Goal: Transaction & Acquisition: Book appointment/travel/reservation

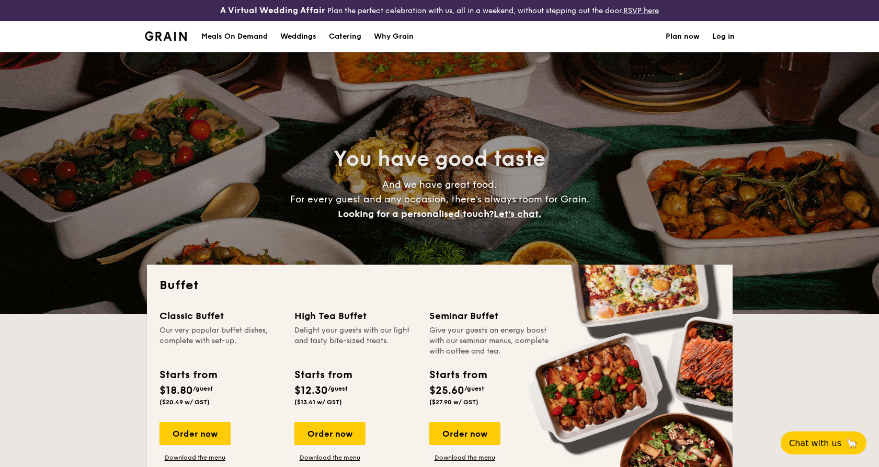
select select
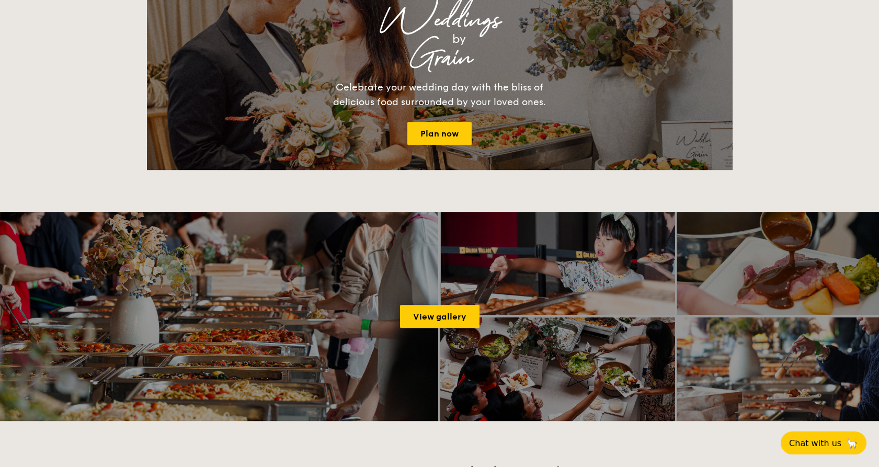
drag, startPoint x: 233, startPoint y: 331, endPoint x: 255, endPoint y: 41, distance: 291.0
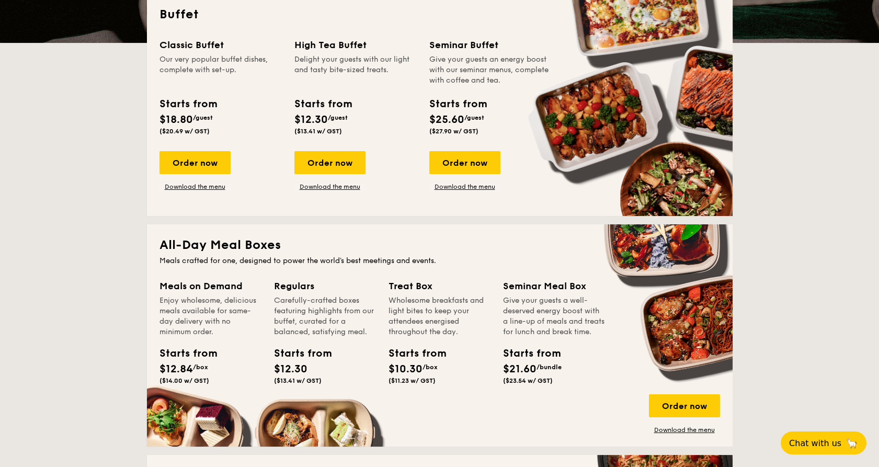
scroll to position [72, 0]
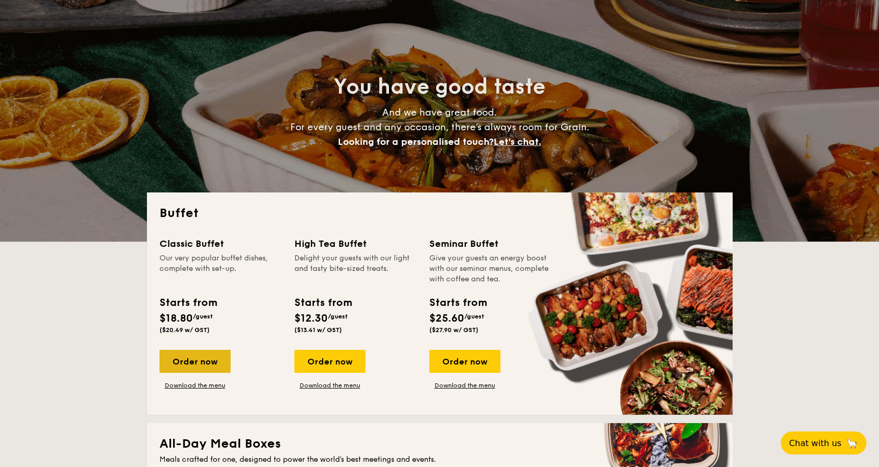
click at [216, 360] on div "Order now" at bounding box center [194, 361] width 71 height 23
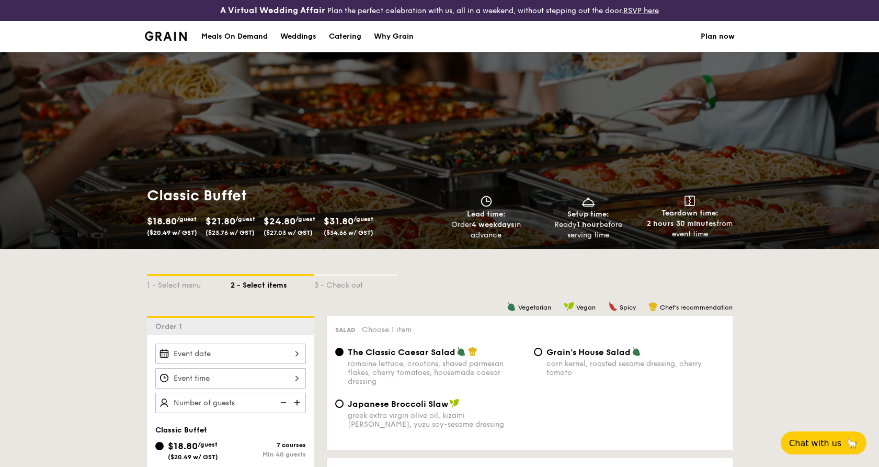
drag, startPoint x: 563, startPoint y: 219, endPoint x: 620, endPoint y: 232, distance: 58.8
click at [620, 232] on div "Ready 1 hour before serving time" at bounding box center [588, 230] width 94 height 21
drag, startPoint x: 620, startPoint y: 232, endPoint x: 619, endPoint y: 249, distance: 17.8
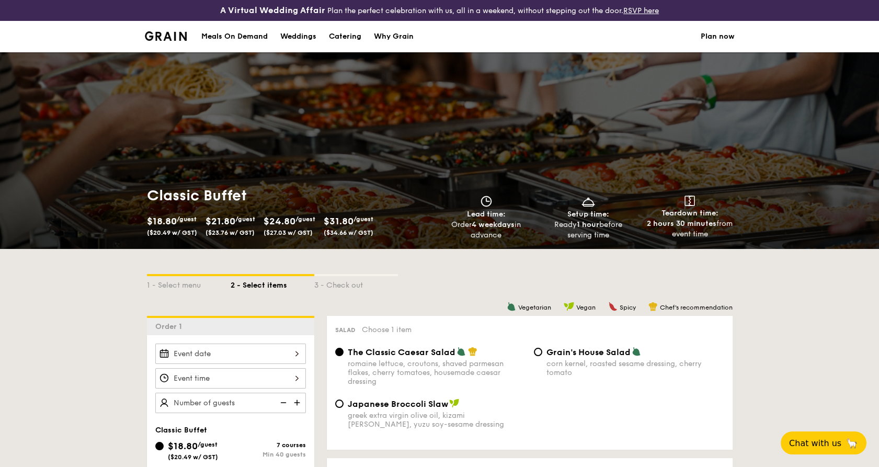
click at [619, 249] on div "Classic Buffet $18.80 /guest ($20.49 w/ GST) $21.80 /guest ($23.76 w/ GST) $24.…" at bounding box center [440, 213] width 602 height 71
click at [615, 285] on div "1 - Select menu 2 - Select items 3 - Check out" at bounding box center [439, 282] width 585 height 17
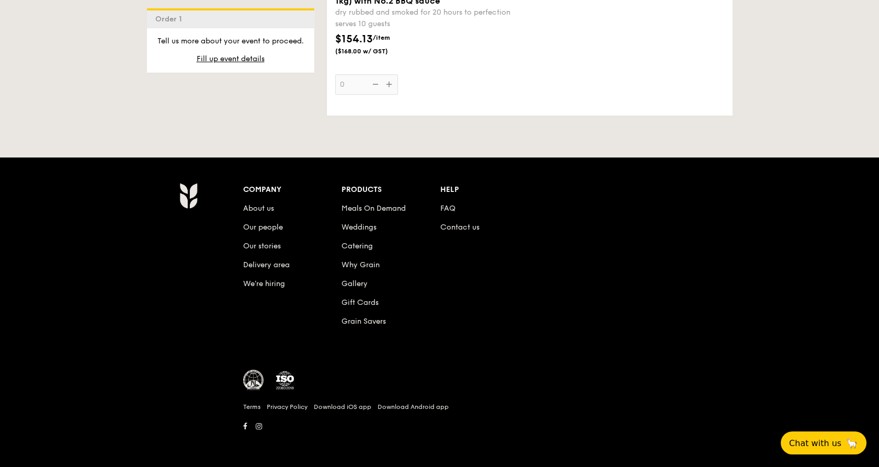
scroll to position [1492, 0]
click at [447, 204] on link "FAQ" at bounding box center [447, 208] width 15 height 9
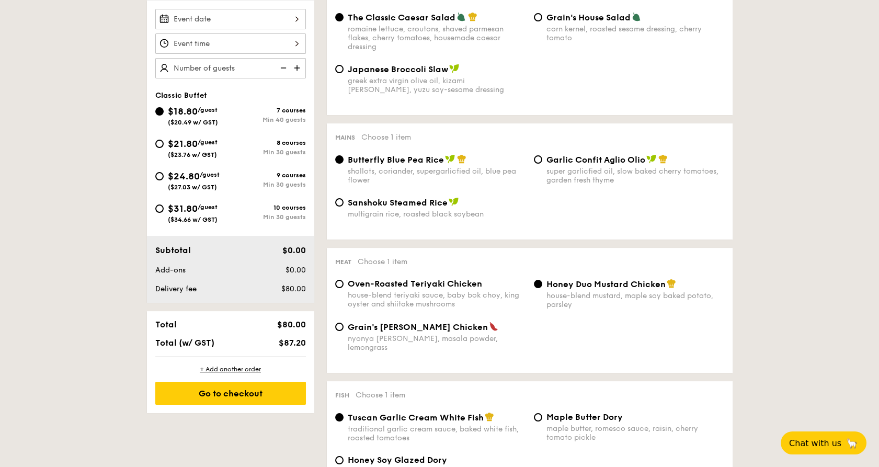
scroll to position [406, 0]
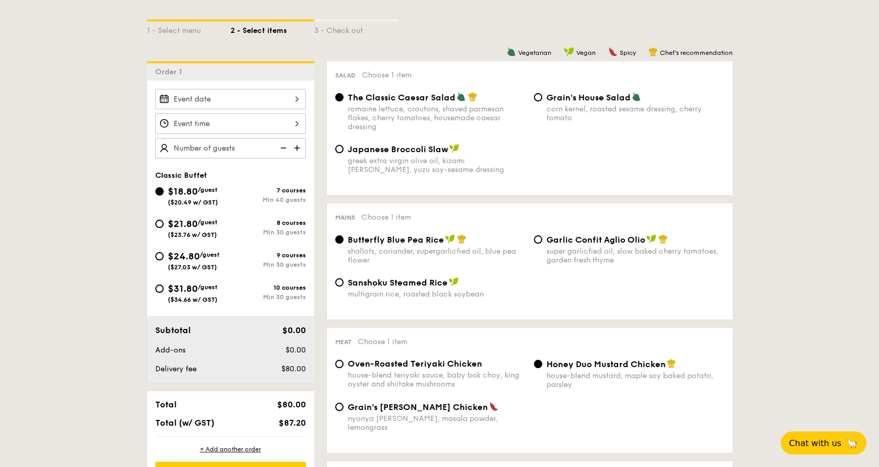
scroll to position [290, 0]
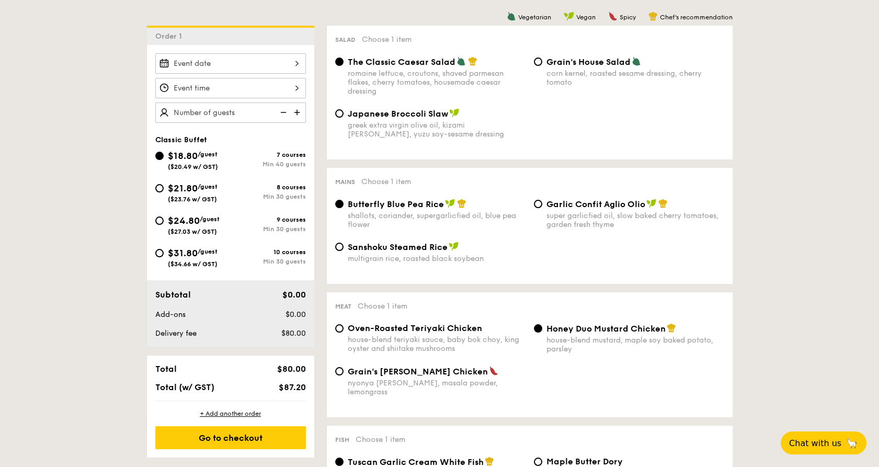
click at [168, 194] on span "$21.80" at bounding box center [183, 187] width 30 height 11
click at [164, 192] on input "$21.80 /guest ($23.76 w/ GST) 8 courses Min 30 guests" at bounding box center [159, 188] width 8 height 8
radio input "true"
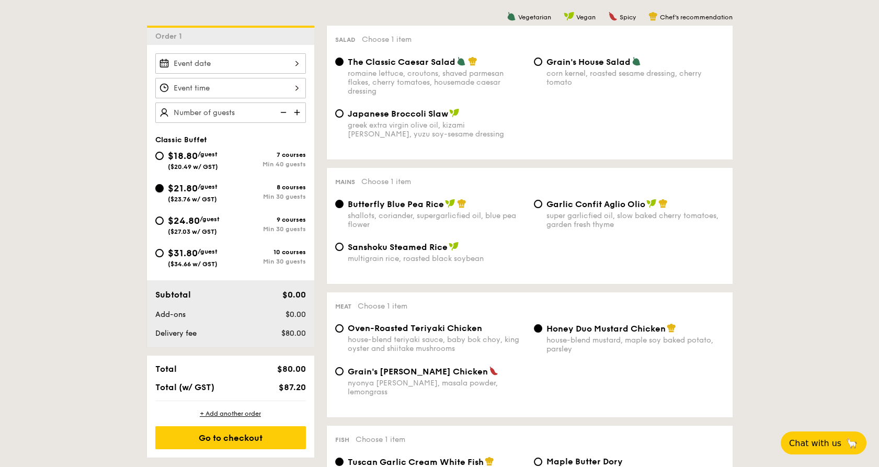
radio input "true"
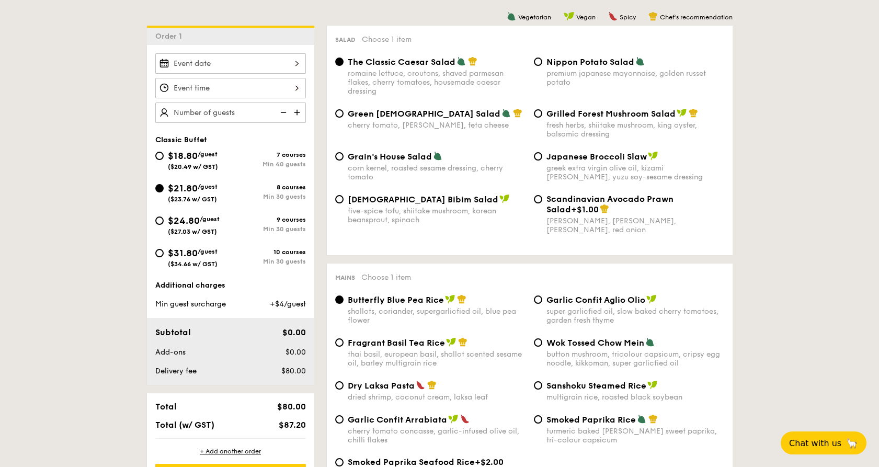
click at [198, 158] on span "/guest" at bounding box center [208, 154] width 20 height 7
click at [164, 158] on input "$18.80 /guest ($20.49 w/ GST) 7 courses Min 40 guests" at bounding box center [159, 156] width 8 height 8
radio input "true"
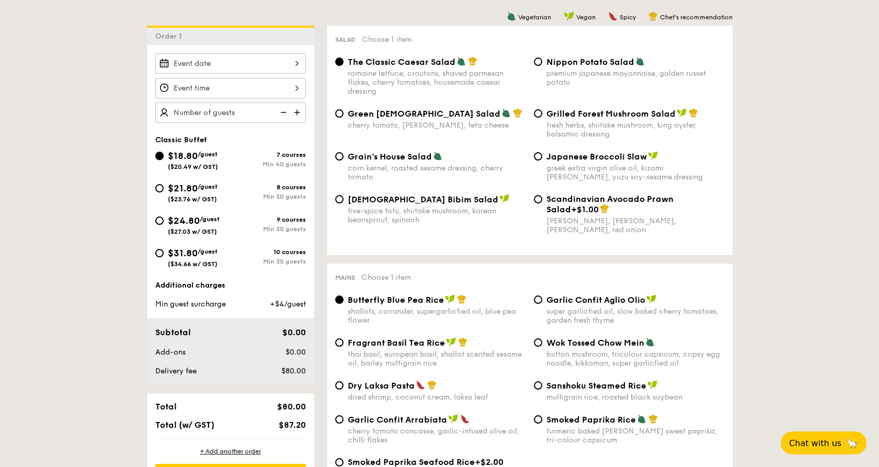
radio input "true"
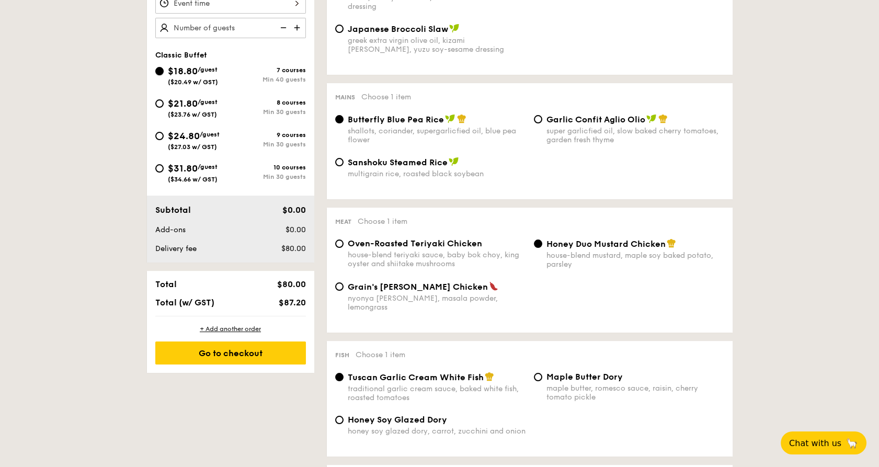
scroll to position [348, 0]
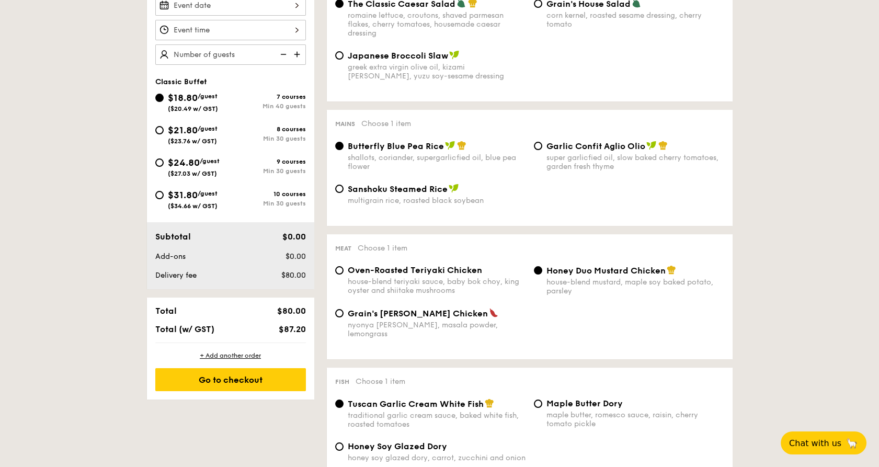
drag, startPoint x: 179, startPoint y: 134, endPoint x: 132, endPoint y: 148, distance: 48.6
click at [179, 135] on span "$21.80" at bounding box center [183, 129] width 30 height 11
click at [164, 134] on input "$21.80 /guest ($23.76 w/ GST) 8 courses Min 30 guests" at bounding box center [159, 130] width 8 height 8
radio input "true"
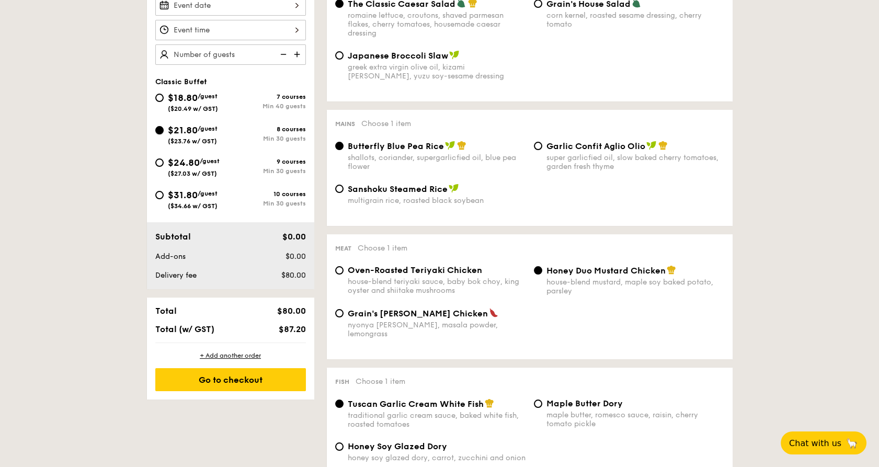
radio input "true"
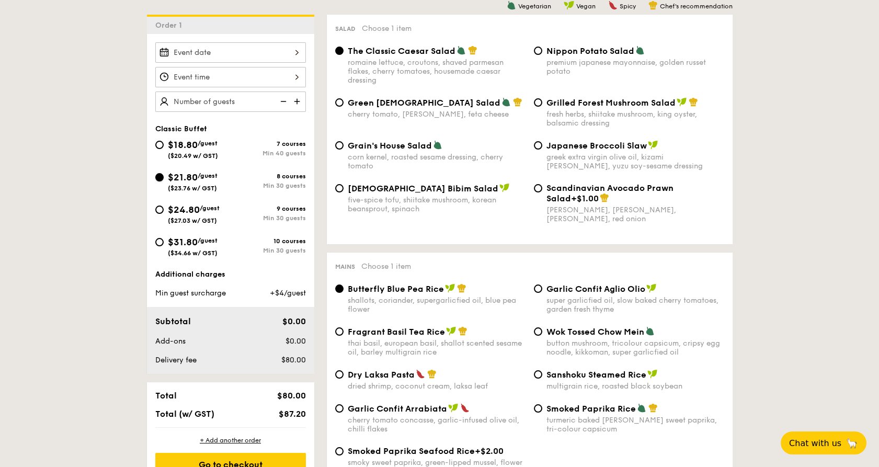
scroll to position [232, 0]
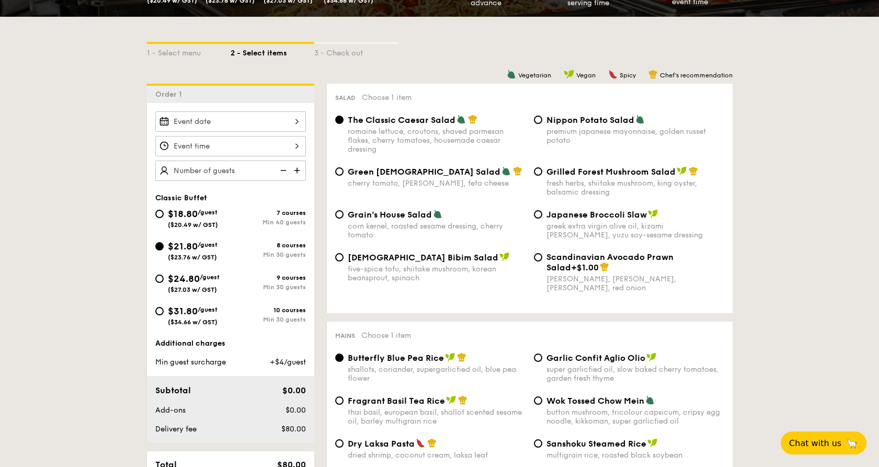
click at [179, 131] on div at bounding box center [230, 121] width 151 height 20
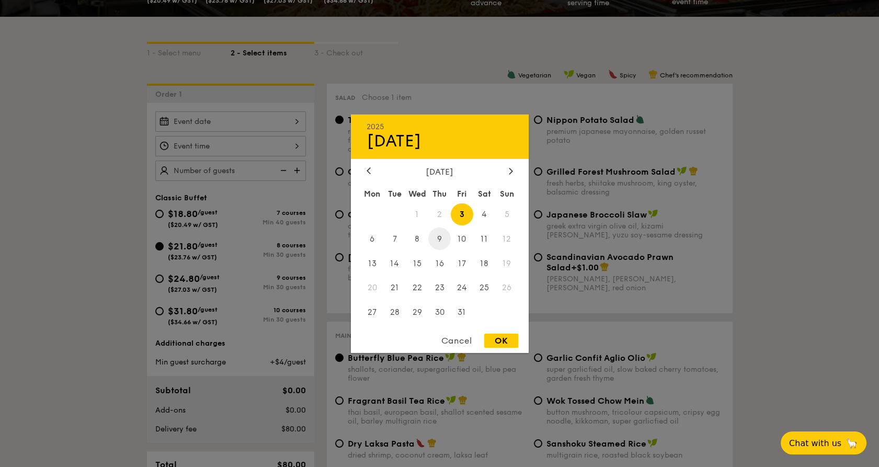
click at [442, 234] on span "9" at bounding box center [439, 238] width 22 height 22
click at [229, 155] on div at bounding box center [439, 233] width 879 height 467
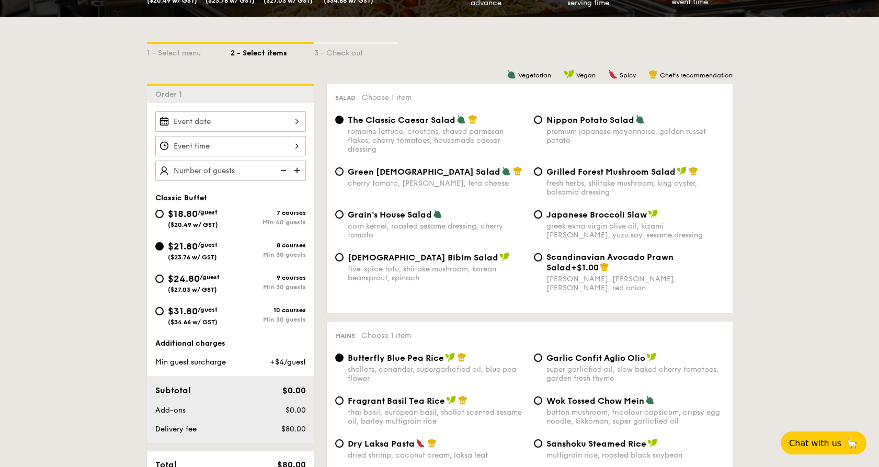
click at [195, 132] on div at bounding box center [230, 121] width 151 height 20
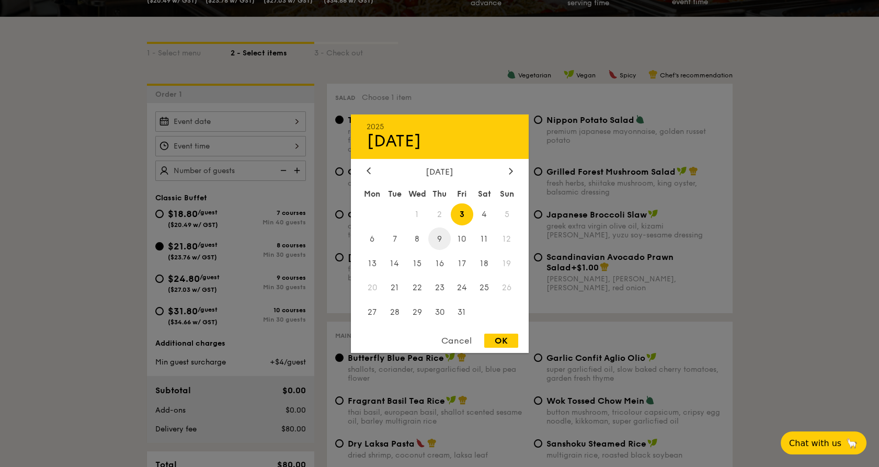
click at [432, 236] on span "9" at bounding box center [439, 238] width 22 height 22
click at [500, 339] on div "OK" at bounding box center [501, 340] width 34 height 14
type input "[DATE]"
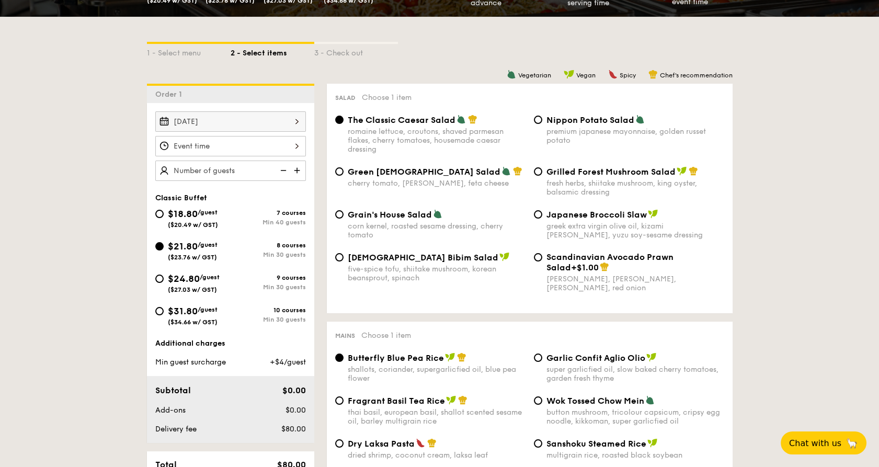
click at [246, 151] on div at bounding box center [230, 146] width 151 height 20
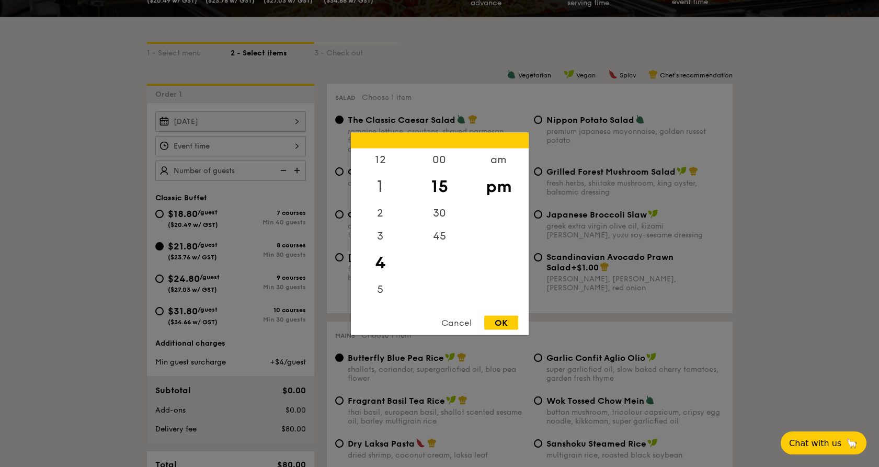
click at [391, 178] on div "1" at bounding box center [380, 186] width 59 height 30
drag, startPoint x: 443, startPoint y: 188, endPoint x: 443, endPoint y: 209, distance: 20.9
click at [443, 209] on div "00 15 30 45" at bounding box center [439, 227] width 59 height 159
drag, startPoint x: 443, startPoint y: 209, endPoint x: 435, endPoint y: 167, distance: 43.2
click at [435, 167] on div "00" at bounding box center [439, 163] width 59 height 30
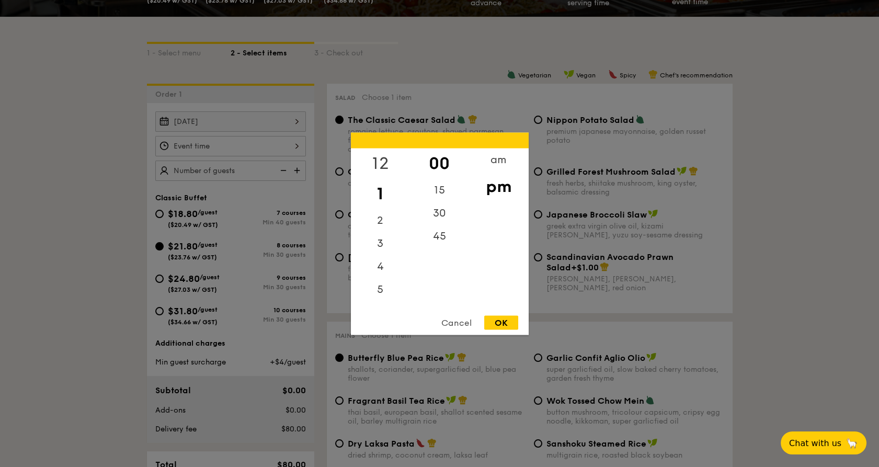
drag, startPoint x: 435, startPoint y: 167, endPoint x: 385, endPoint y: 160, distance: 50.6
click at [384, 162] on div "12" at bounding box center [380, 163] width 59 height 30
click at [510, 332] on div "Cancel OK" at bounding box center [440, 324] width 178 height 19
click at [507, 325] on div "OK" at bounding box center [501, 322] width 34 height 14
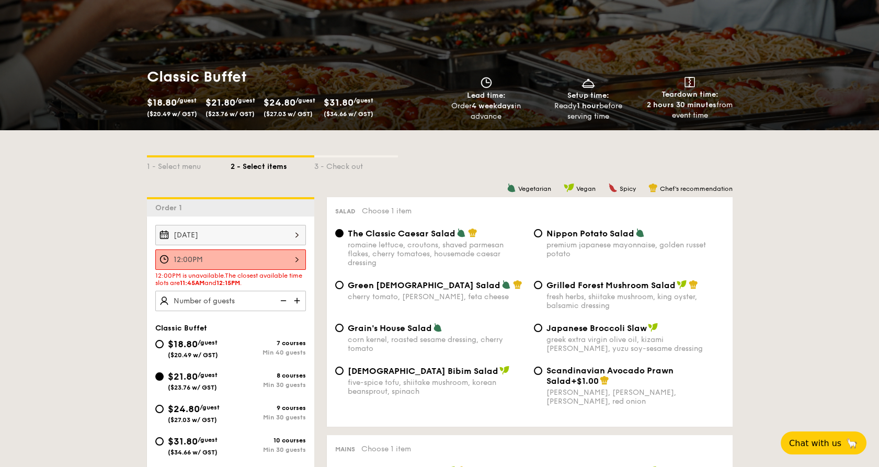
scroll to position [290, 0]
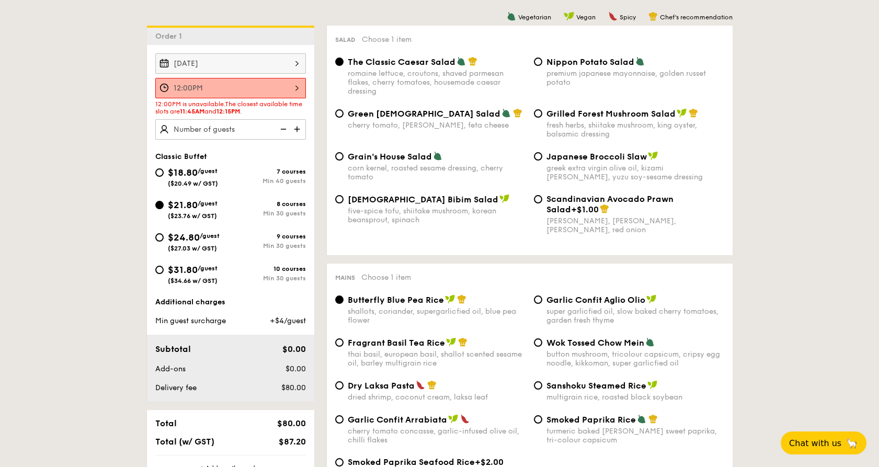
click at [200, 94] on div "12:00PM" at bounding box center [230, 88] width 151 height 20
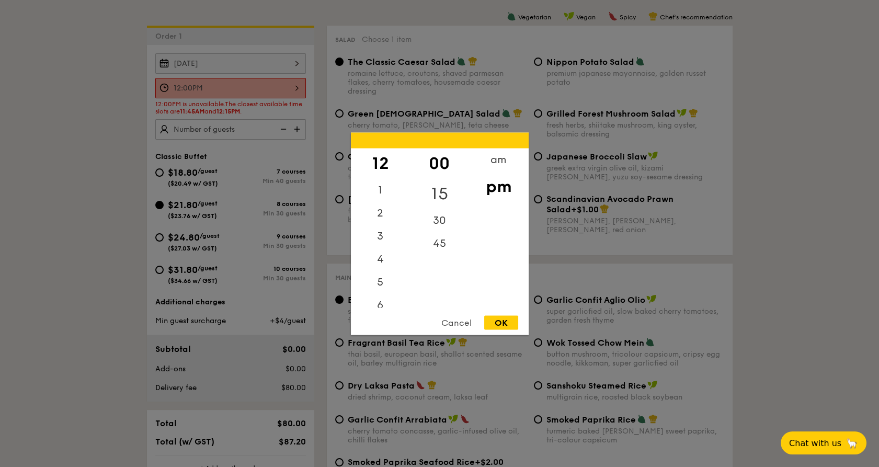
click at [437, 188] on div "15" at bounding box center [439, 193] width 59 height 30
click at [500, 321] on div "OK" at bounding box center [501, 322] width 34 height 14
type input "12:15PM"
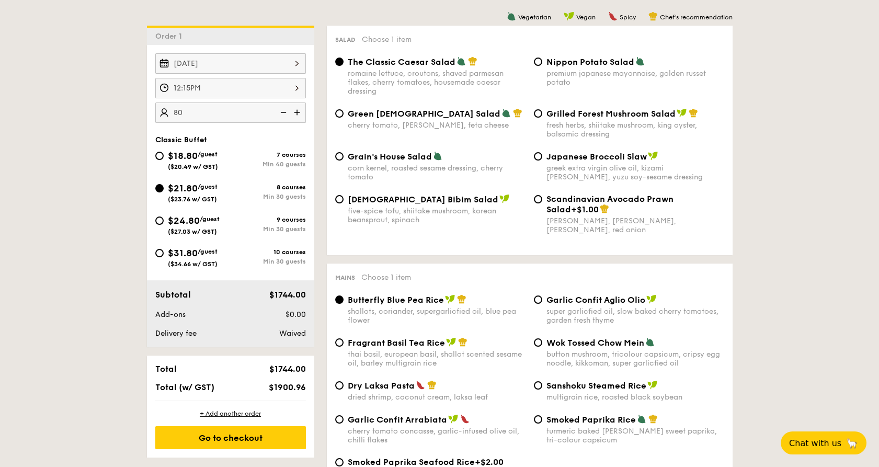
type input "80 guests"
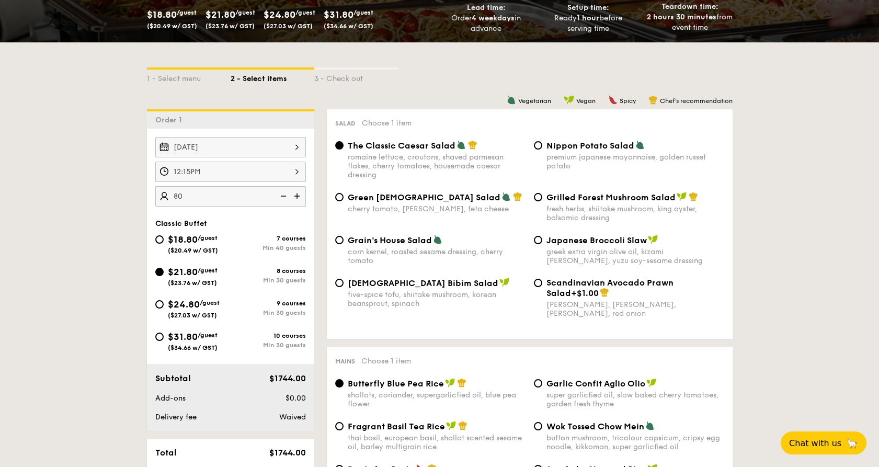
scroll to position [58, 0]
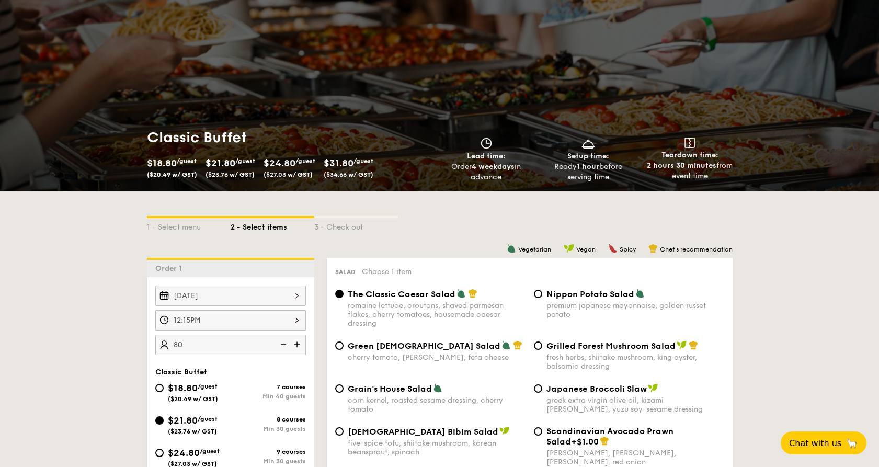
click at [221, 293] on div "[DATE]" at bounding box center [230, 295] width 151 height 20
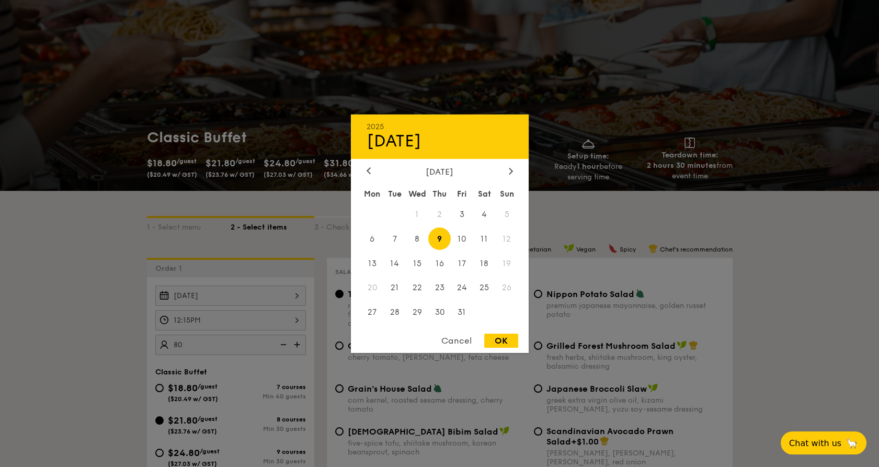
click at [163, 199] on div at bounding box center [439, 233] width 879 height 467
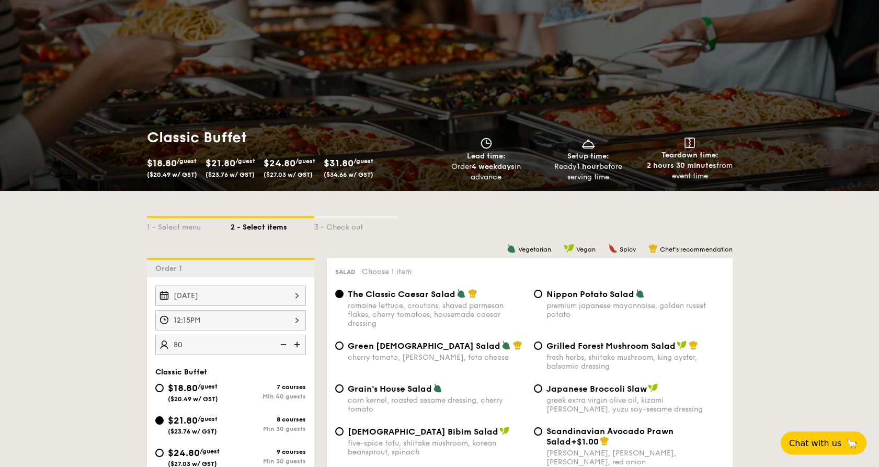
drag, startPoint x: 121, startPoint y: 201, endPoint x: 790, endPoint y: 259, distance: 671.6
